Goal: Task Accomplishment & Management: Use online tool/utility

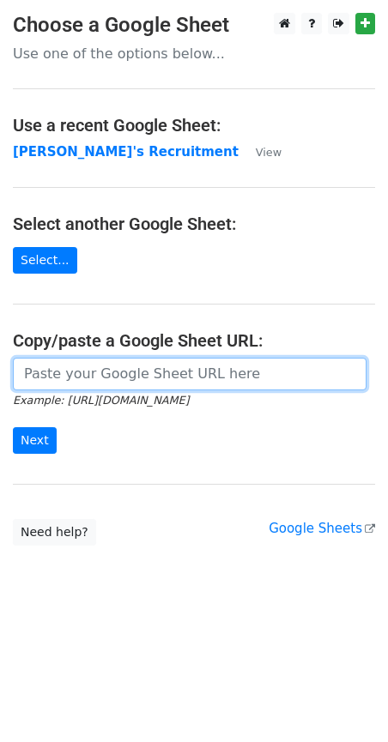
click at [58, 377] on input "url" at bounding box center [190, 374] width 354 height 33
paste input "[URL][DOMAIN_NAME]"
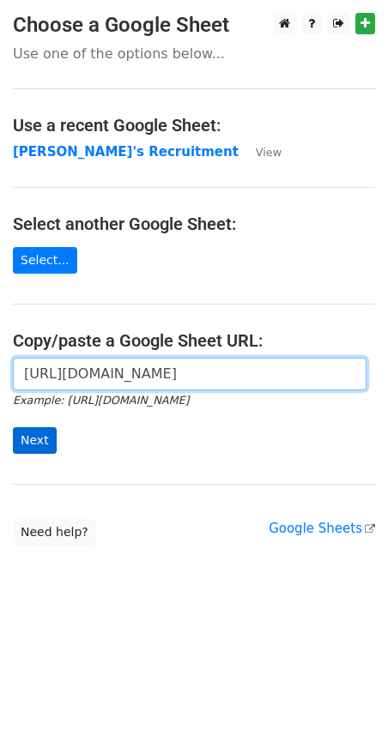
type input "[URL][DOMAIN_NAME]"
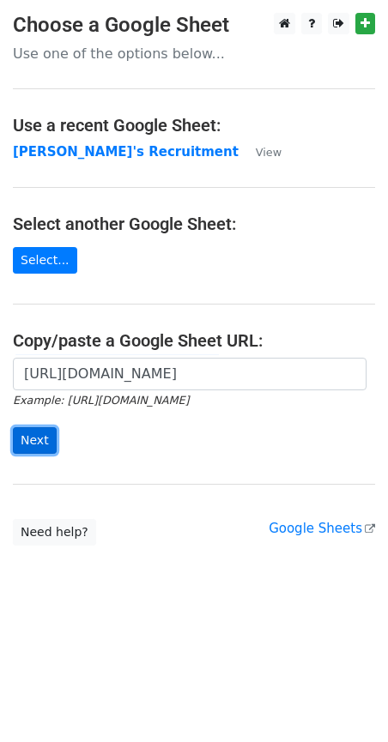
click at [34, 444] on input "Next" at bounding box center [35, 440] width 44 height 27
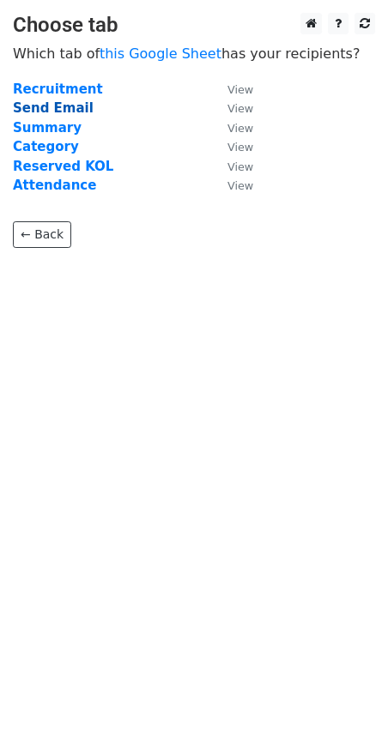
click at [51, 106] on strong "Send Email" at bounding box center [53, 107] width 81 height 15
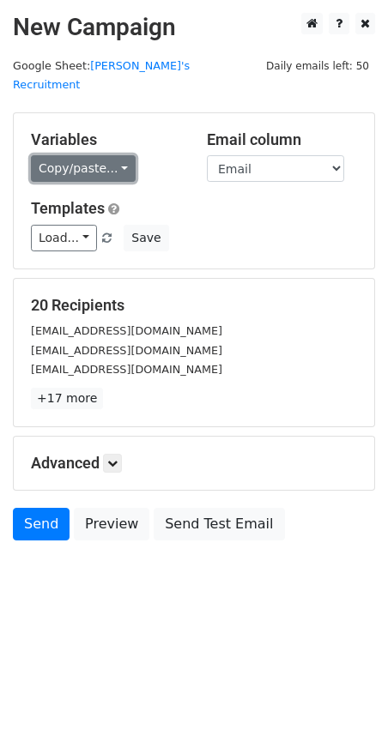
click at [123, 155] on link "Copy/paste..." at bounding box center [83, 168] width 105 height 27
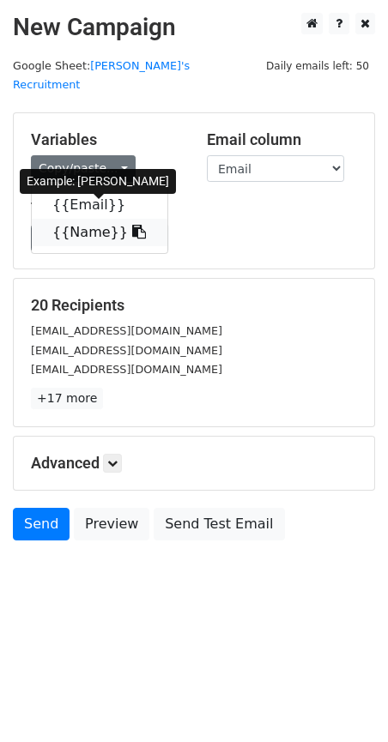
click at [132, 225] on icon at bounding box center [139, 232] width 14 height 14
